Goal: Transaction & Acquisition: Purchase product/service

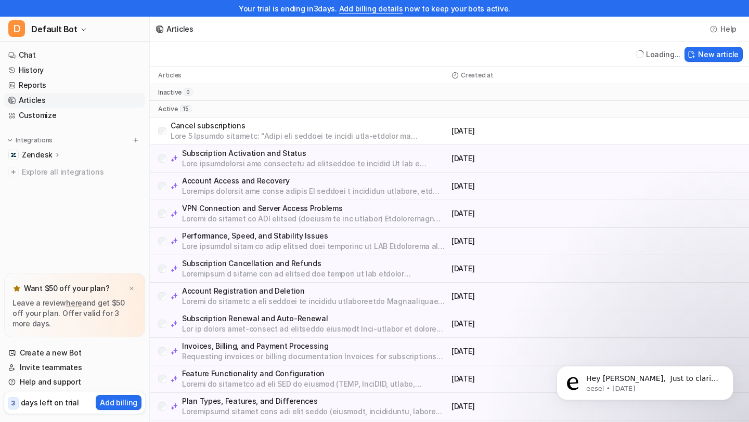
scroll to position [180, 0]
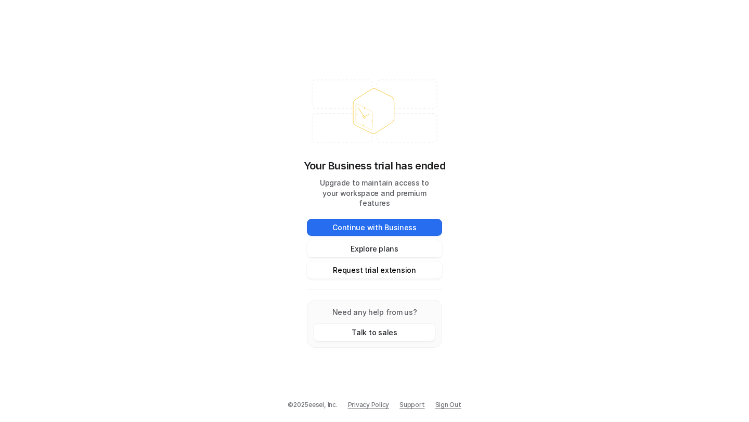
click at [368, 269] on button "Request trial extension" at bounding box center [374, 270] width 135 height 17
click at [390, 267] on button "Request trial extension" at bounding box center [374, 270] width 135 height 17
click at [372, 244] on button "Explore plans" at bounding box center [374, 248] width 135 height 17
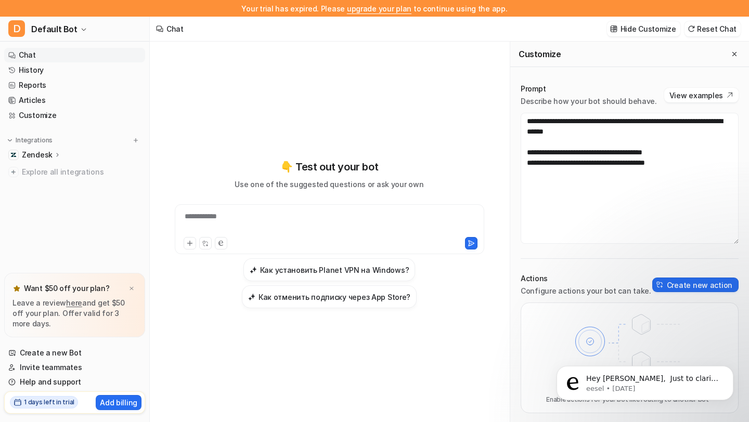
click at [341, 239] on div at bounding box center [403, 243] width 147 height 12
click at [305, 219] on div "**********" at bounding box center [329, 223] width 304 height 24
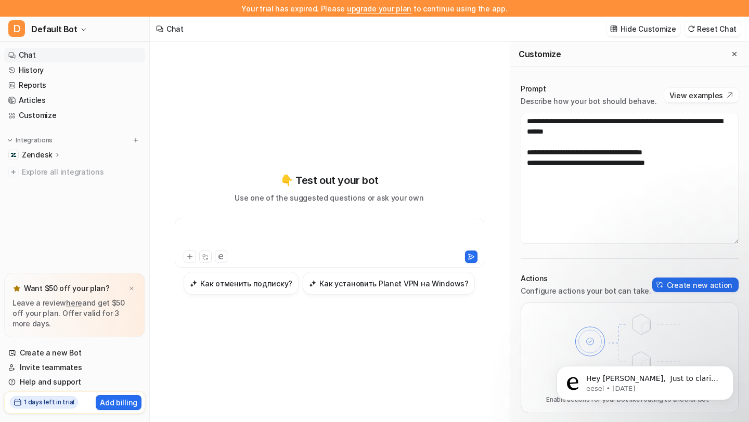
click at [303, 228] on div at bounding box center [329, 237] width 304 height 24
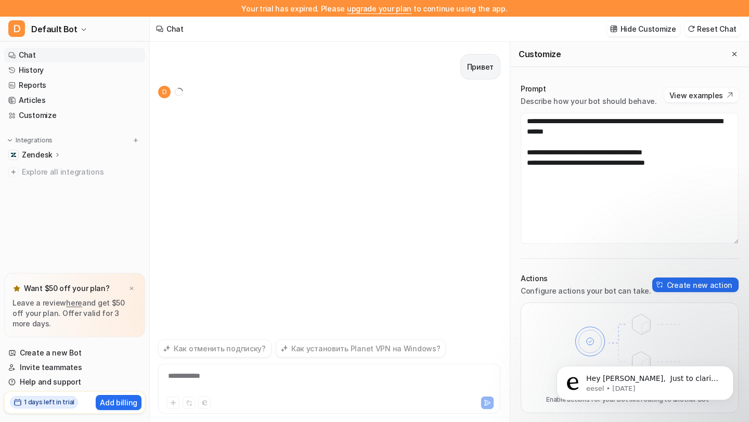
scroll to position [17, 0]
